Goal: Check status: Check status

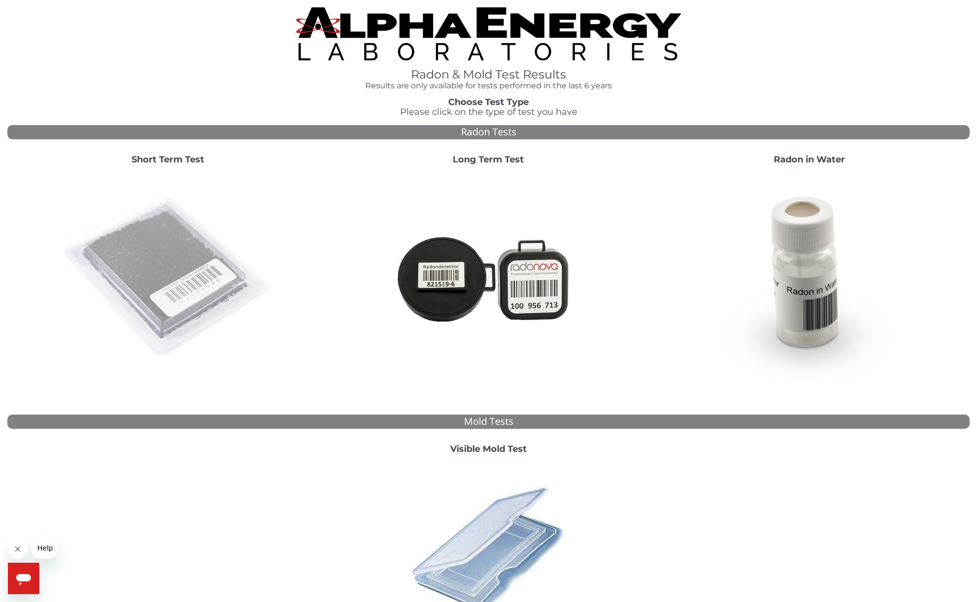
click at [158, 250] on img at bounding box center [167, 277] width 211 height 211
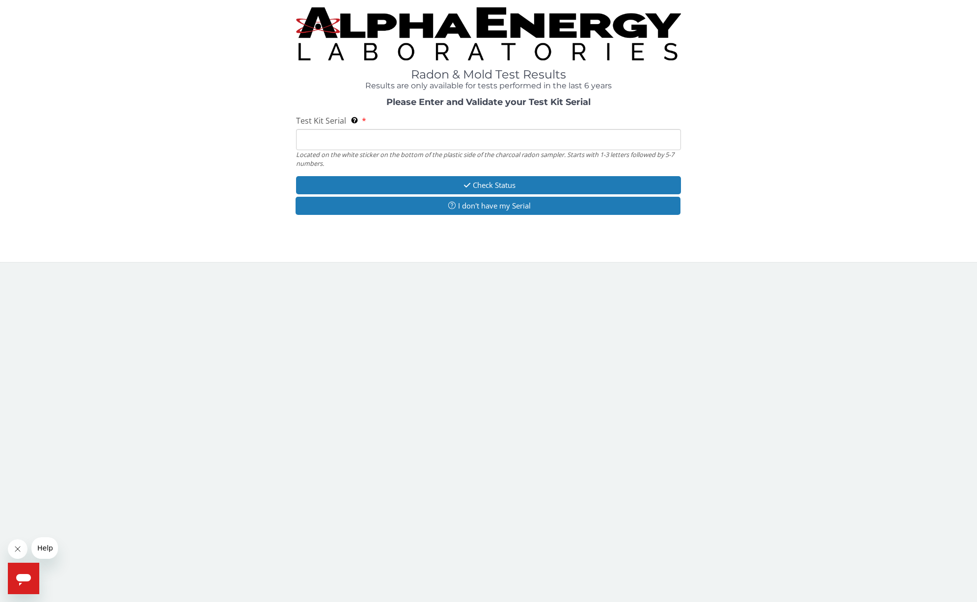
click at [344, 145] on input "Test Kit Serial Located on the white sticker on the bottom of the plastic side …" at bounding box center [488, 139] width 385 height 21
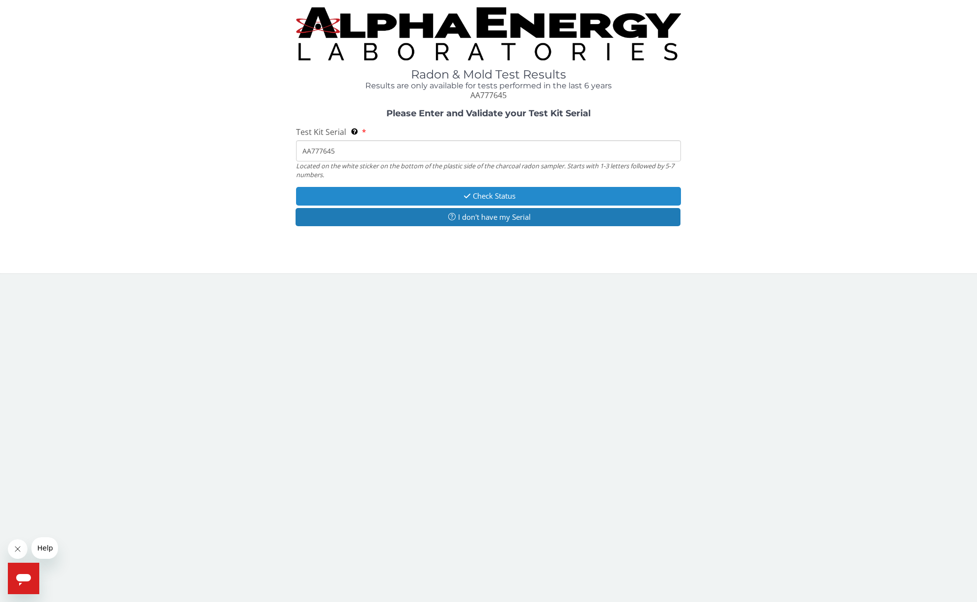
type input "AA777645"
click at [495, 193] on button "Check Status" at bounding box center [488, 196] width 385 height 18
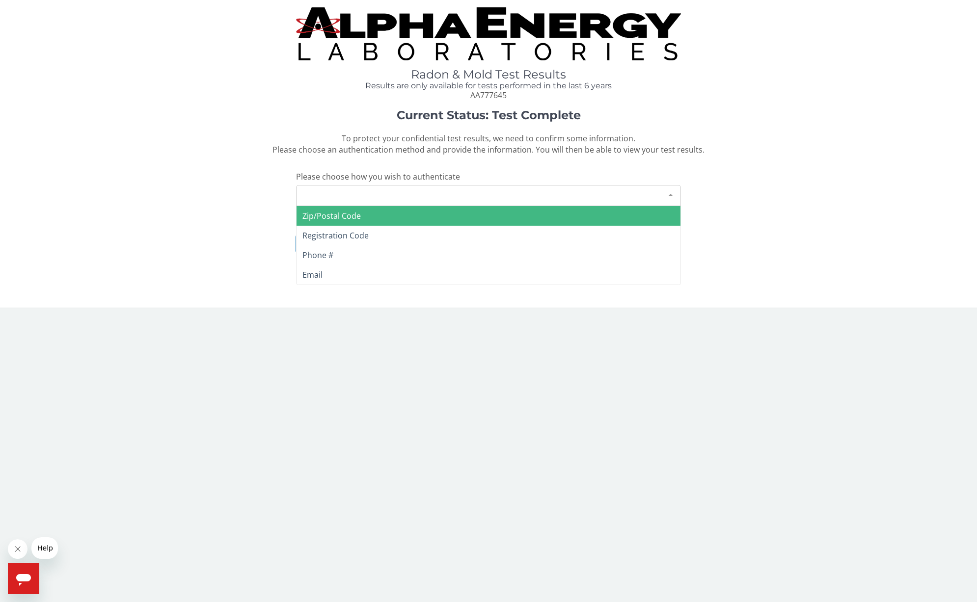
click at [436, 194] on div "Please make a selection" at bounding box center [488, 195] width 385 height 21
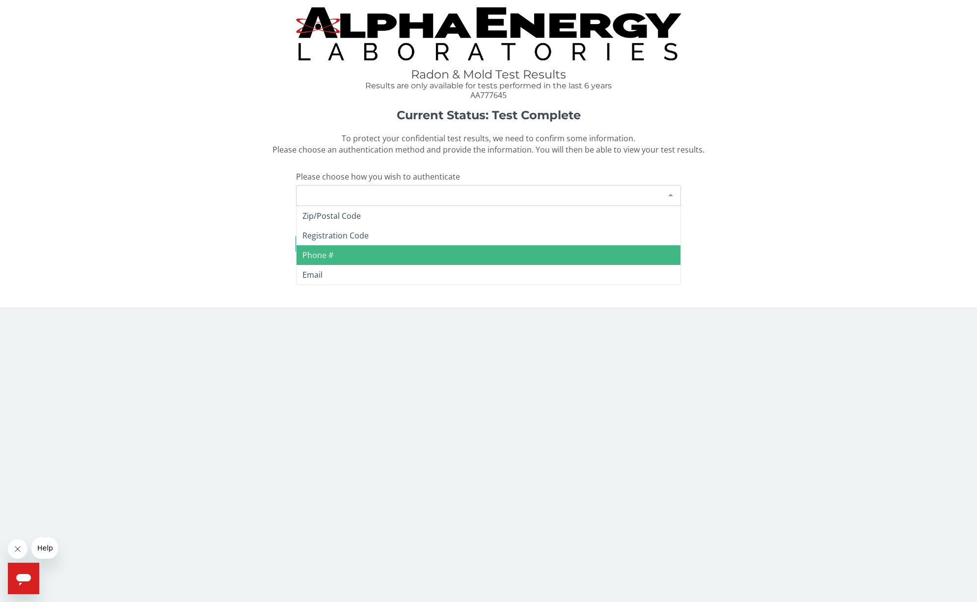
click at [366, 254] on span "Phone #" at bounding box center [488, 255] width 384 height 20
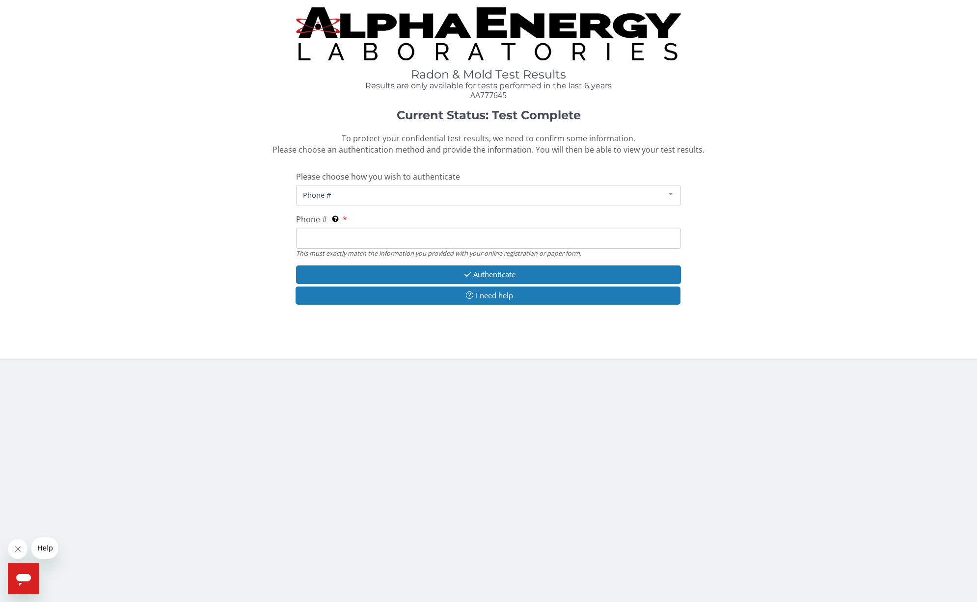
click at [361, 239] on input "Phone # This must exactly match the information you provided with your online r…" at bounding box center [488, 238] width 385 height 21
type input "[PHONE_NUMBER]"
click at [534, 273] on button "Authenticate" at bounding box center [488, 275] width 385 height 18
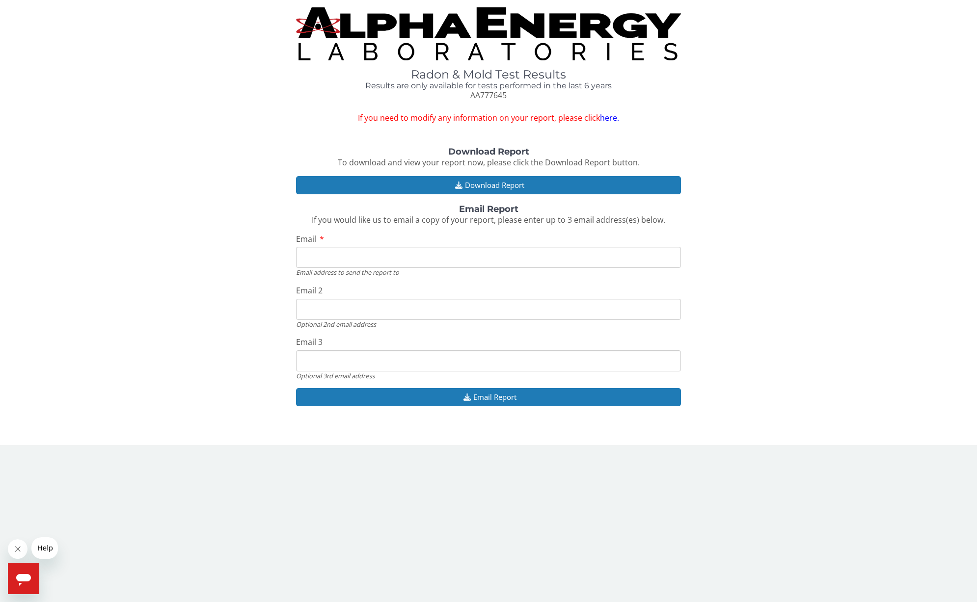
click at [362, 265] on input "Email" at bounding box center [488, 257] width 385 height 21
click at [371, 255] on input "Email" at bounding box center [488, 257] width 385 height 21
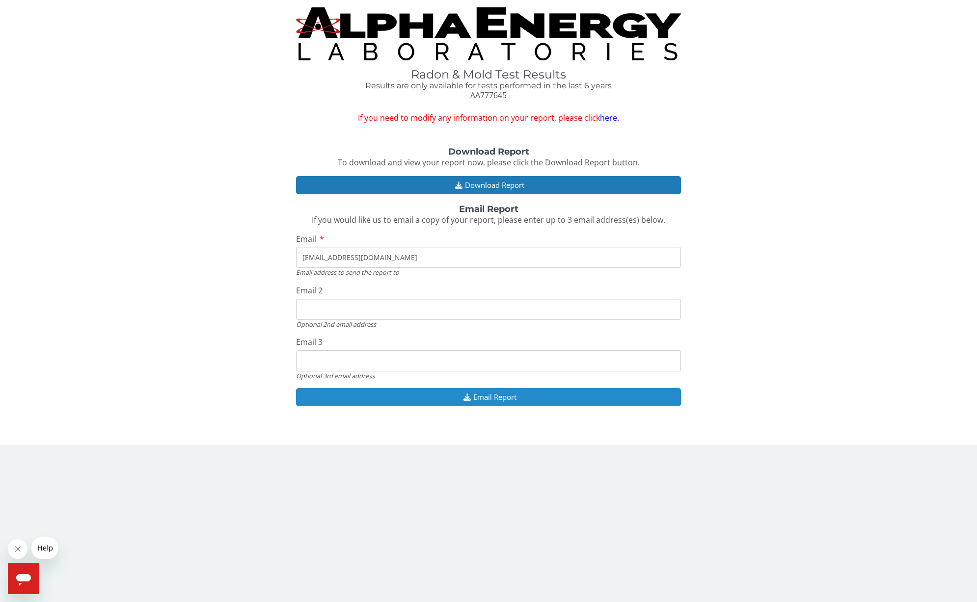
type input "[EMAIL_ADDRESS][DOMAIN_NAME]"
click at [483, 397] on button "Email Report" at bounding box center [488, 397] width 385 height 18
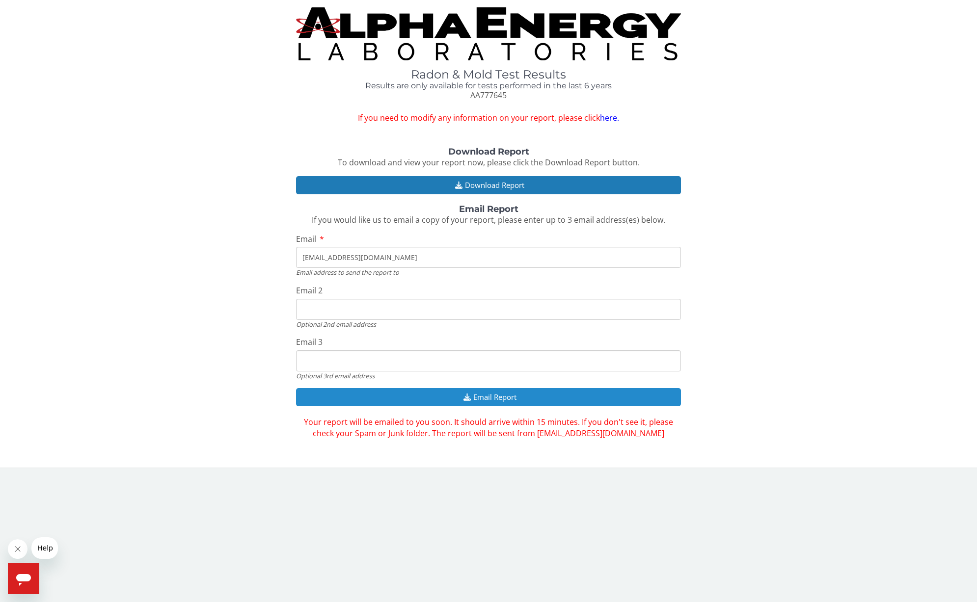
click at [483, 397] on button "Email Report" at bounding box center [488, 397] width 385 height 18
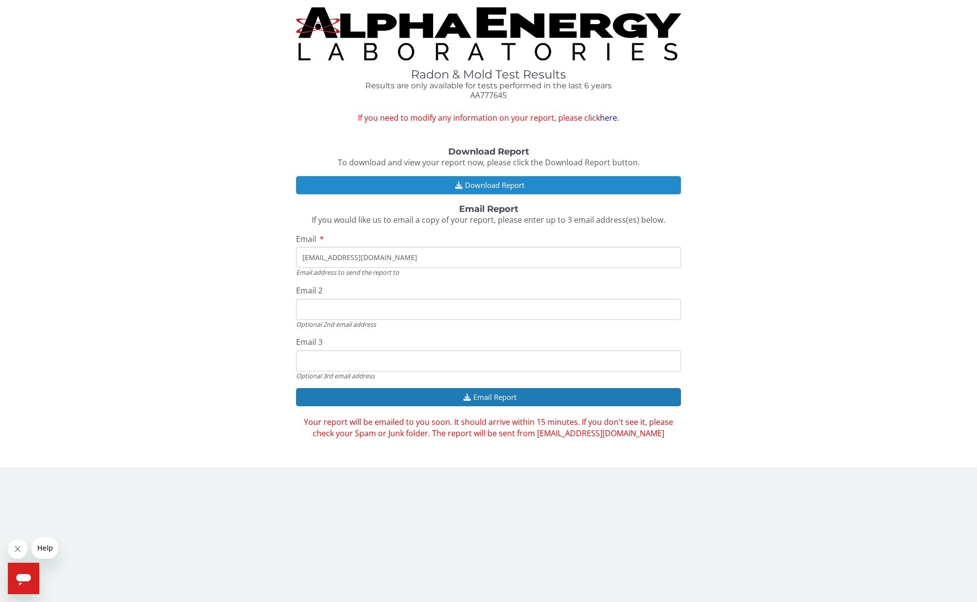
click at [487, 187] on button "Download Report" at bounding box center [488, 185] width 385 height 18
